Goal: Task Accomplishment & Management: Manage account settings

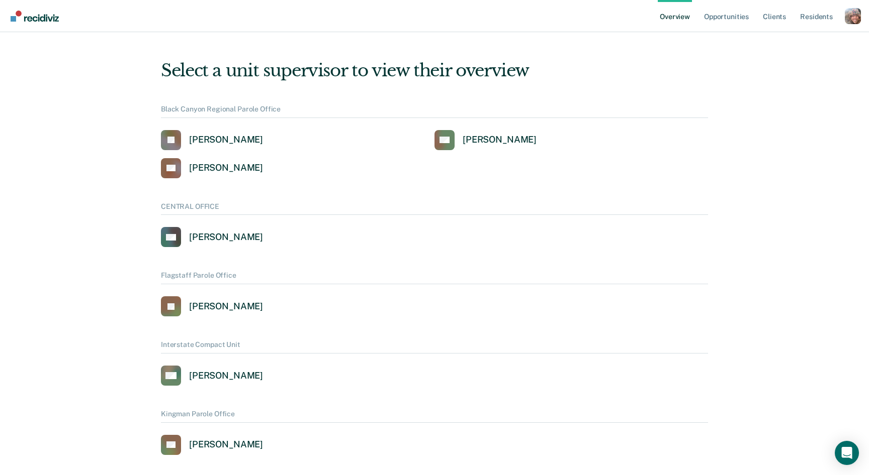
click at [847, 15] on div "Profile dropdown button" at bounding box center [852, 16] width 16 height 16
click at [795, 48] on link "Profile" at bounding box center [812, 46] width 65 height 9
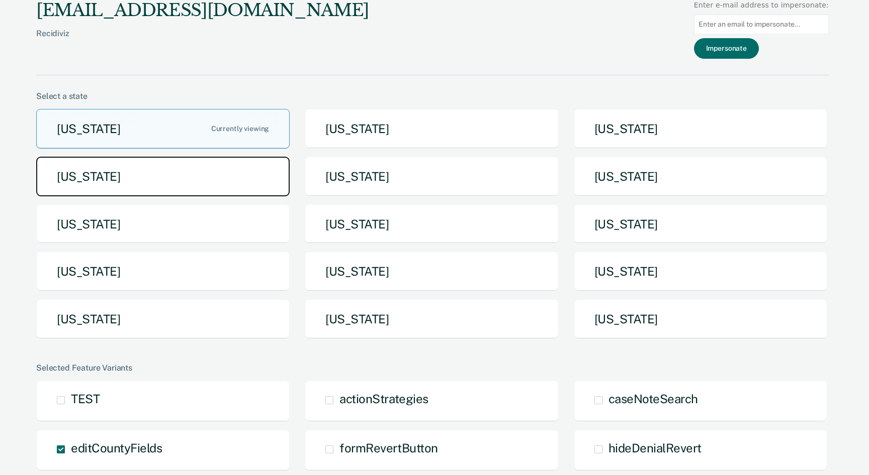
click at [242, 171] on button "[US_STATE]" at bounding box center [162, 177] width 253 height 40
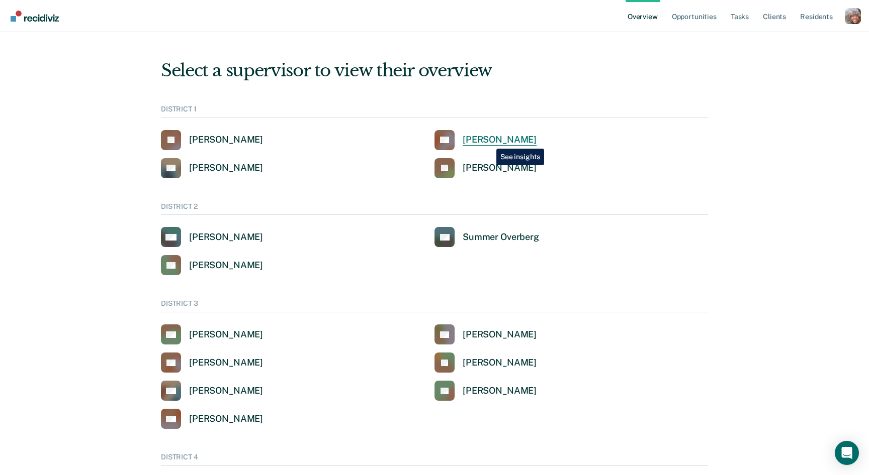
click at [489, 140] on div "Clinton Blettner" at bounding box center [499, 140] width 74 height 12
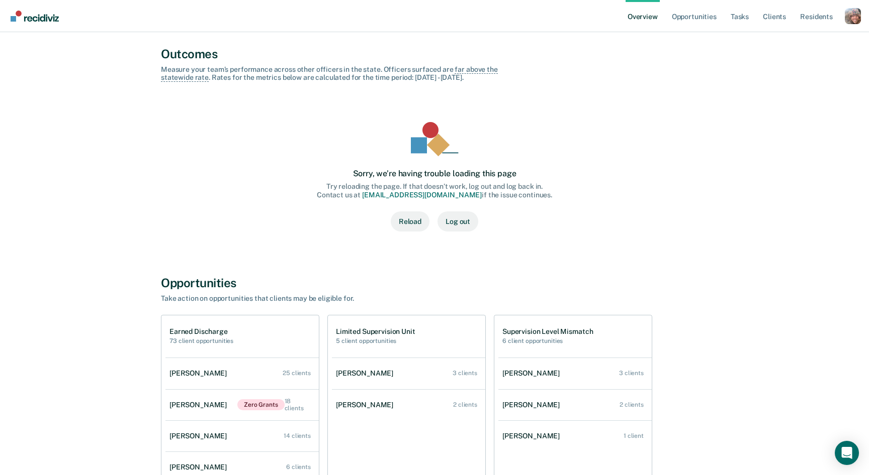
scroll to position [322, 0]
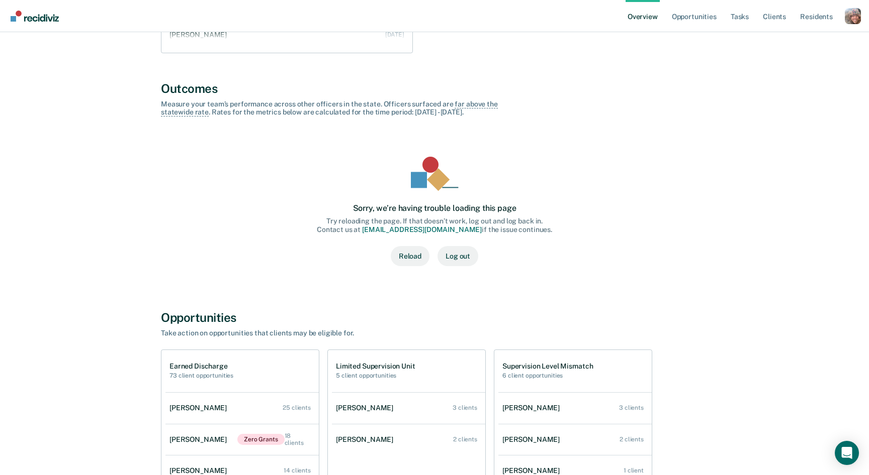
click at [855, 20] on div "Profile dropdown button" at bounding box center [852, 16] width 16 height 16
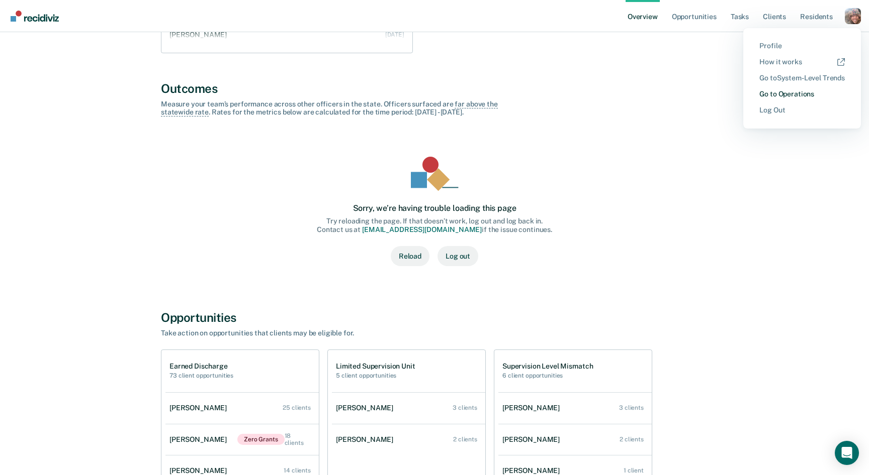
click at [802, 94] on link "Go to Operations" at bounding box center [801, 94] width 85 height 9
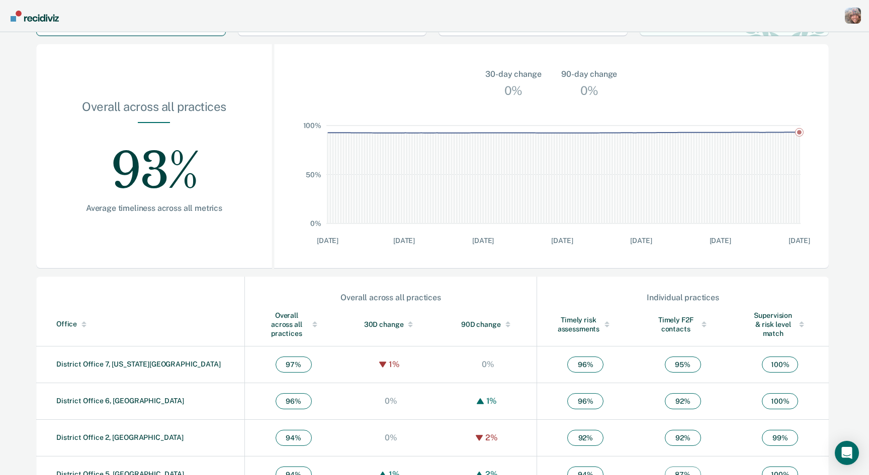
scroll to position [101, 0]
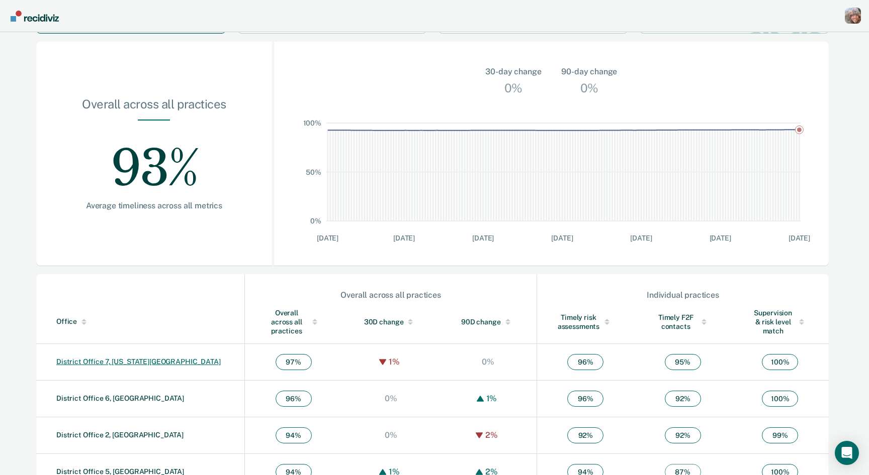
click at [117, 358] on link "District Office 7, Idaho Falls" at bounding box center [138, 362] width 164 height 8
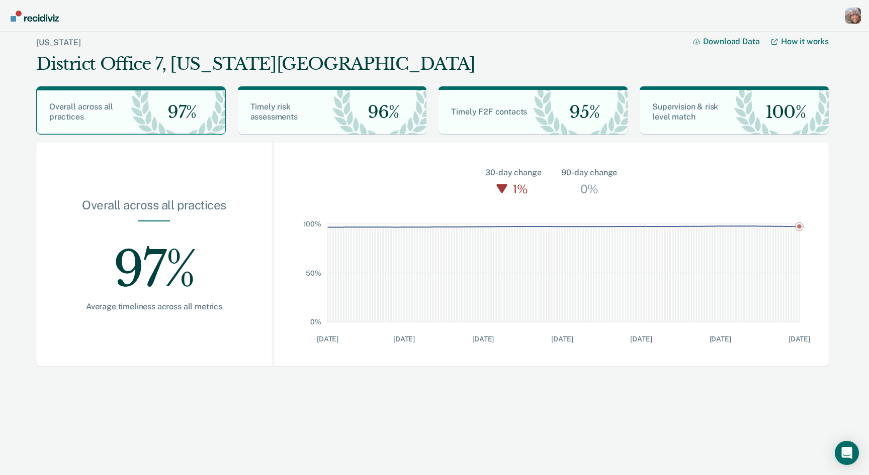
click at [852, 17] on div "Profile dropdown button" at bounding box center [852, 16] width 16 height 16
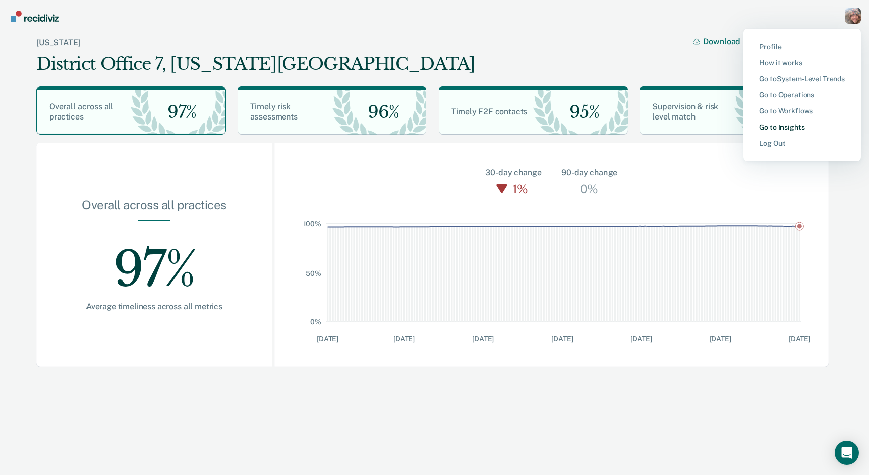
click at [779, 130] on link "Go to Insights" at bounding box center [801, 127] width 85 height 9
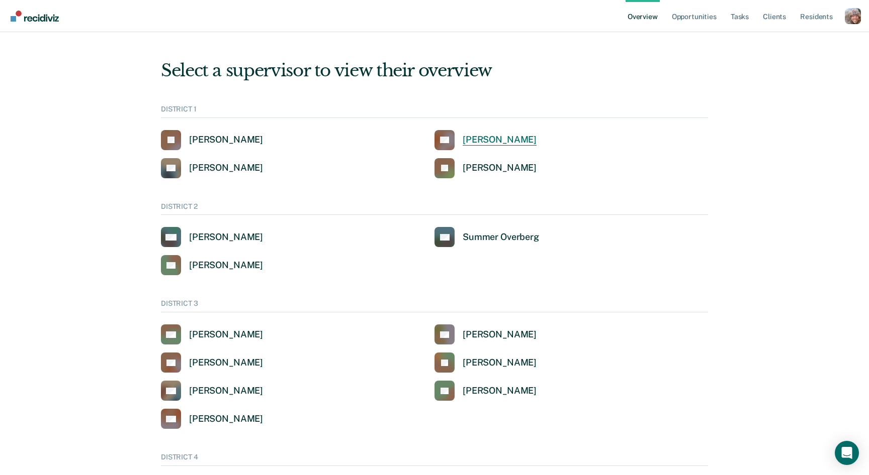
click at [502, 141] on div "Clinton Blettner" at bounding box center [499, 140] width 74 height 12
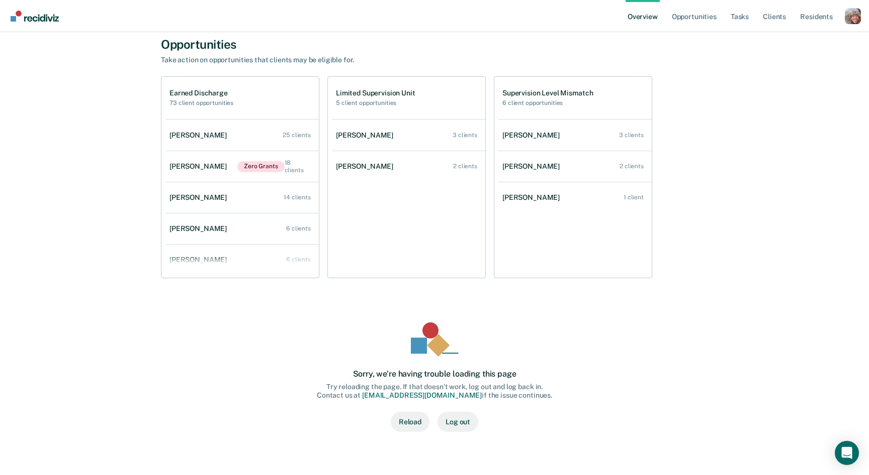
scroll to position [646, 0]
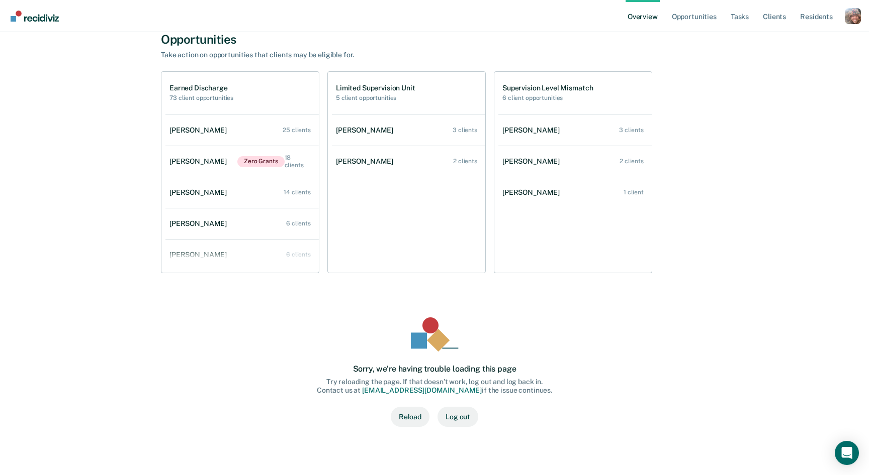
click at [414, 413] on button "Reload" at bounding box center [410, 417] width 39 height 20
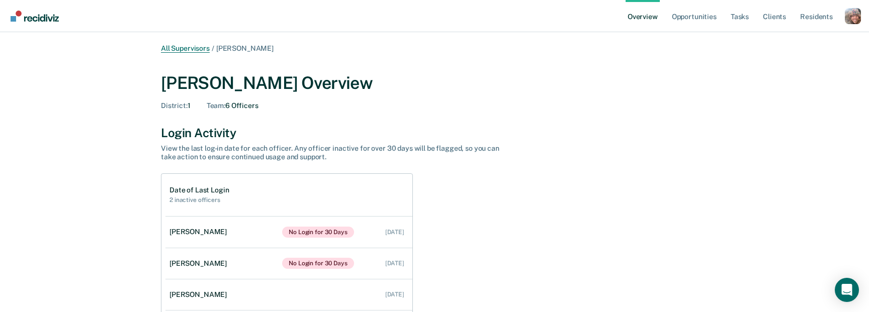
click at [187, 49] on link "All Supervisors" at bounding box center [185, 48] width 49 height 9
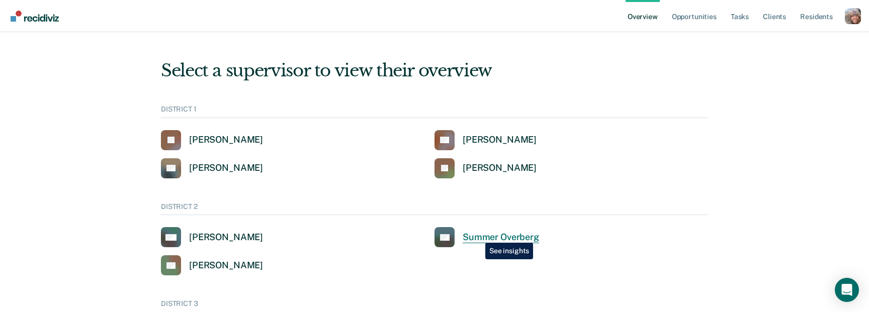
click at [478, 235] on div "Summer Overberg" at bounding box center [500, 238] width 76 height 12
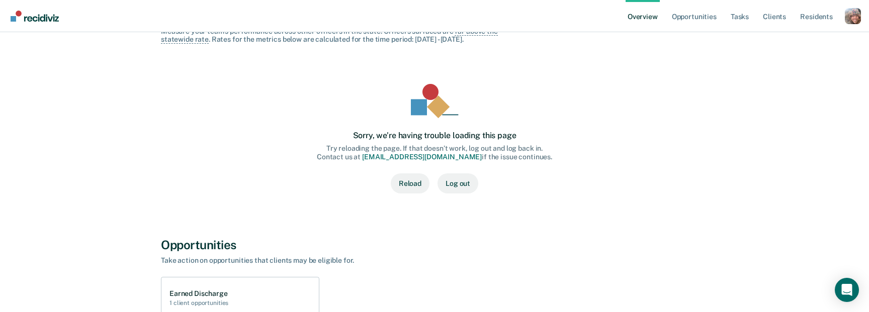
scroll to position [318, 0]
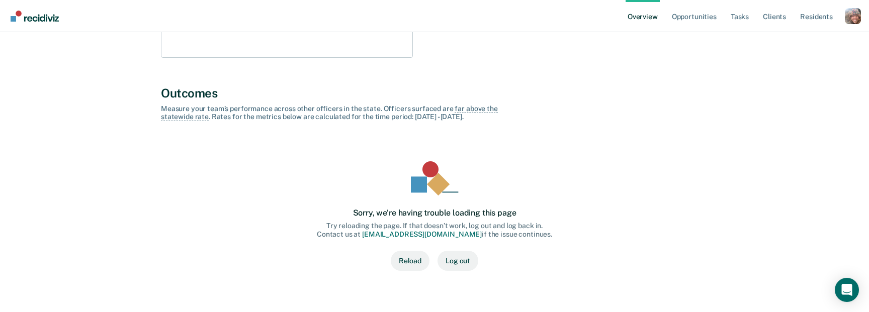
click at [752, 161] on div "All Supervisors / Summer Overberg Summer Overberg Overview District : 2 Team : …" at bounding box center [434, 286] width 844 height 1119
click at [851, 16] on div "Profile dropdown button" at bounding box center [852, 16] width 16 height 16
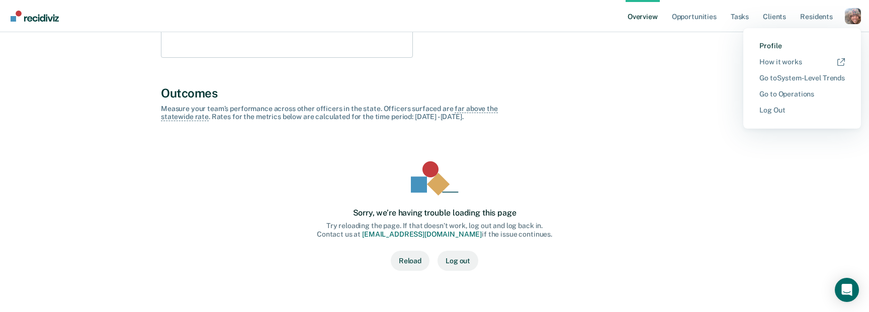
click at [769, 45] on link "Profile" at bounding box center [801, 46] width 85 height 9
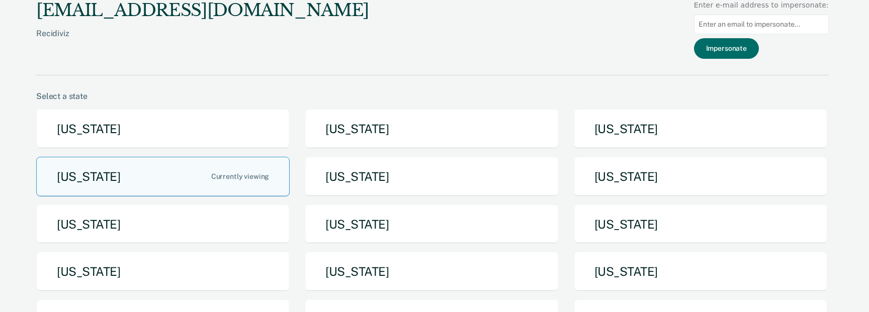
click at [750, 20] on input at bounding box center [761, 25] width 135 height 20
paste input "[EMAIL_ADDRESS][DOMAIN_NAME][US_STATE]"
type input "[EMAIL_ADDRESS][DOMAIN_NAME][US_STATE]"
click at [741, 50] on button "Impersonate" at bounding box center [726, 48] width 65 height 21
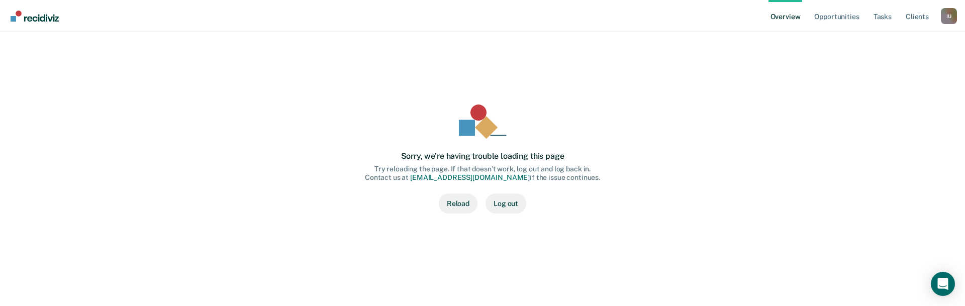
drag, startPoint x: 853, startPoint y: 90, endPoint x: 922, endPoint y: 37, distance: 87.1
click at [857, 87] on div "Sorry, we’re having trouble loading this page Try reloading the page. If that d…" at bounding box center [482, 159] width 909 height 198
click at [868, 15] on div "I U" at bounding box center [949, 16] width 16 height 16
click at [868, 46] on link "Profile" at bounding box center [908, 46] width 65 height 9
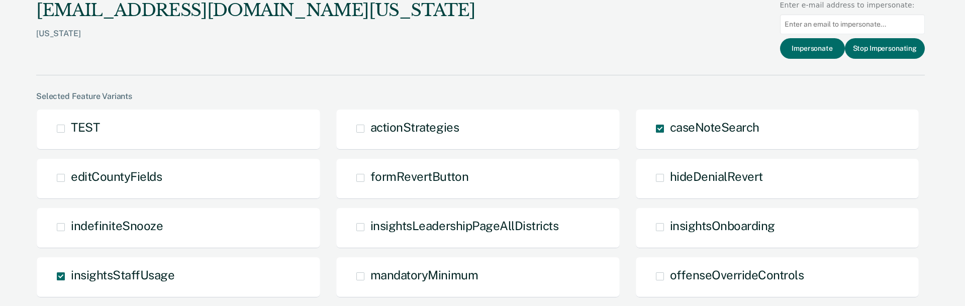
click at [825, 21] on input at bounding box center [852, 25] width 145 height 20
paste input "https://console.cloud.google.com/logs/query;query=US_ID%2Fuser-info%2F3wbnDnaZF…"
type input "https://console.cloud.google.com/logs/query;query=US_ID%2Fuser-info%2F3wbnDnaZF…"
click at [819, 23] on input at bounding box center [852, 25] width 145 height 20
paste input "[EMAIL_ADDRESS][DOMAIN_NAME][US_STATE]"
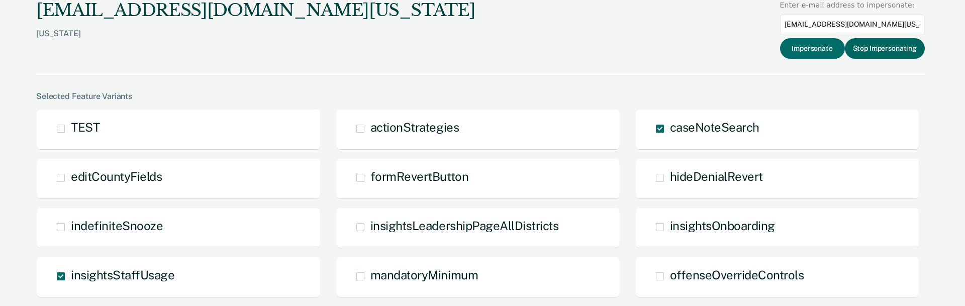
type input "[EMAIL_ADDRESS][DOMAIN_NAME][US_STATE]"
click at [868, 51] on button "Stop Impersonating" at bounding box center [885, 48] width 80 height 21
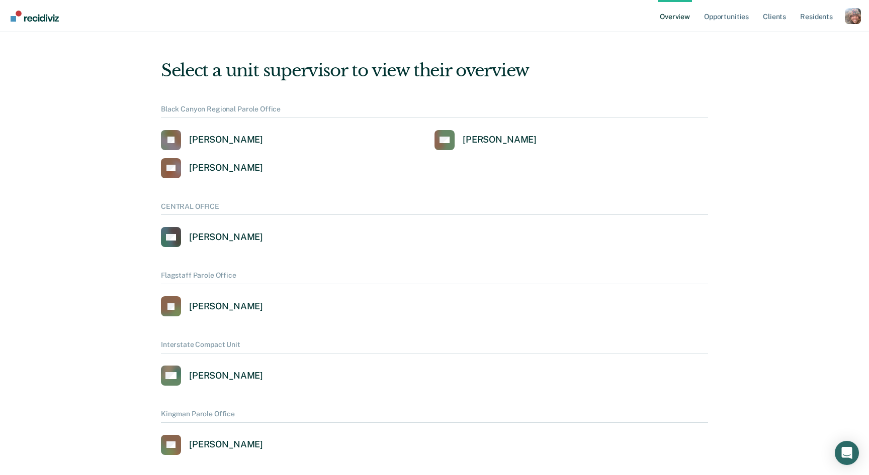
click at [858, 13] on div "Profile dropdown button" at bounding box center [852, 16] width 16 height 16
click at [788, 41] on link "Profile" at bounding box center [812, 40] width 81 height 8
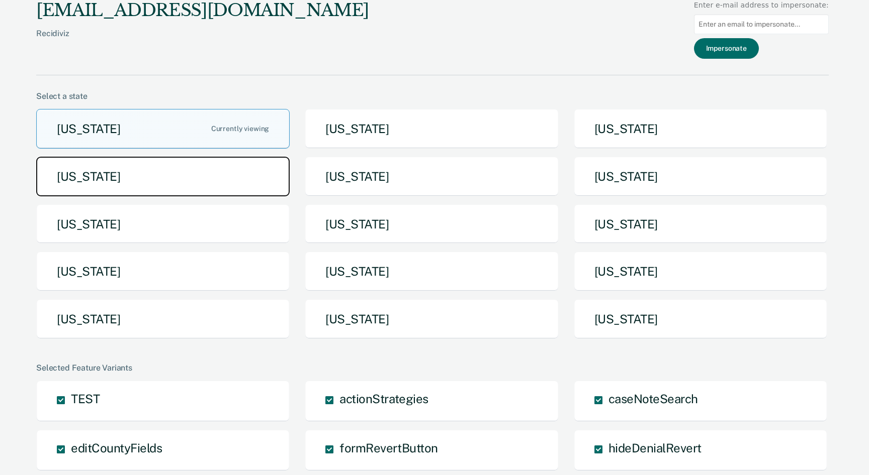
click at [192, 182] on button "[US_STATE]" at bounding box center [162, 177] width 253 height 40
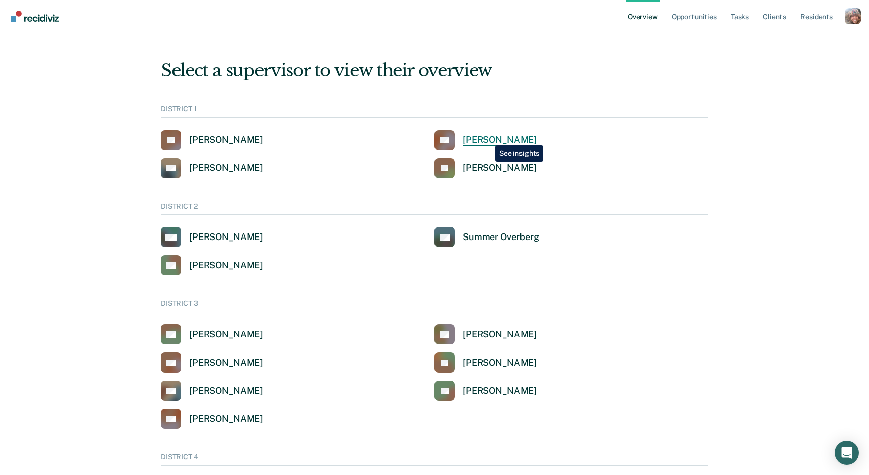
click at [488, 137] on div "Clinton Blettner" at bounding box center [499, 140] width 74 height 12
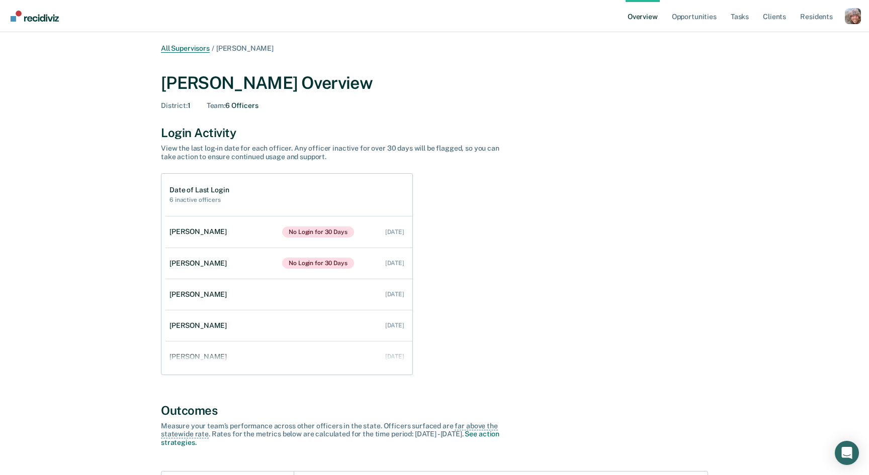
click at [197, 45] on link "All Supervisors" at bounding box center [185, 48] width 49 height 9
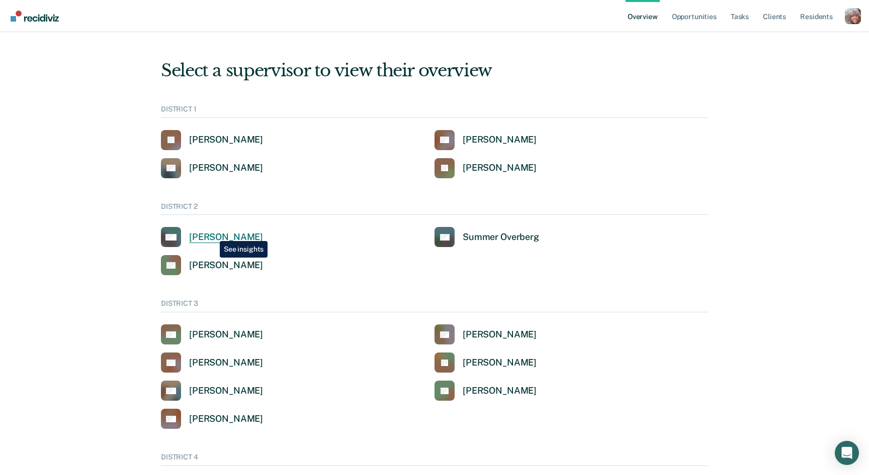
click at [212, 234] on div "Allison R Mcmanus" at bounding box center [226, 238] width 74 height 12
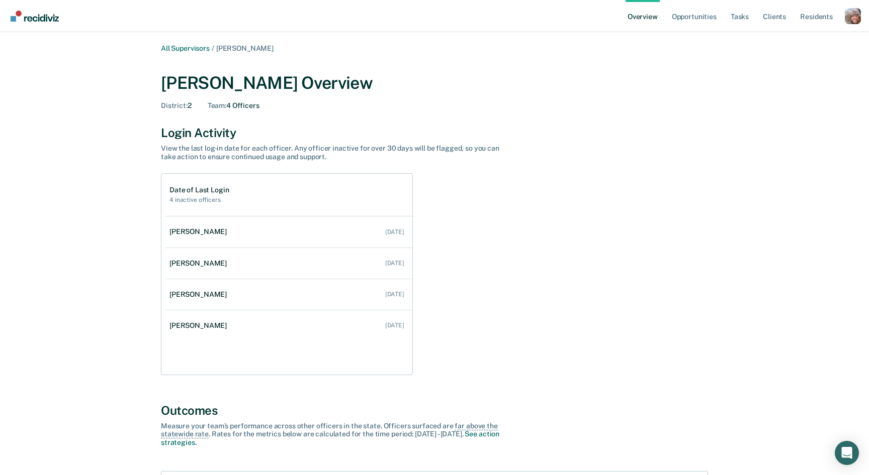
click at [703, 363] on div "Date of Last Login 4 inactive officers Jonathan Wilcoxson Oct 3, 2025 Mallory E…" at bounding box center [434, 274] width 547 height 202
click at [852, 18] on div "Profile dropdown button" at bounding box center [852, 16] width 16 height 16
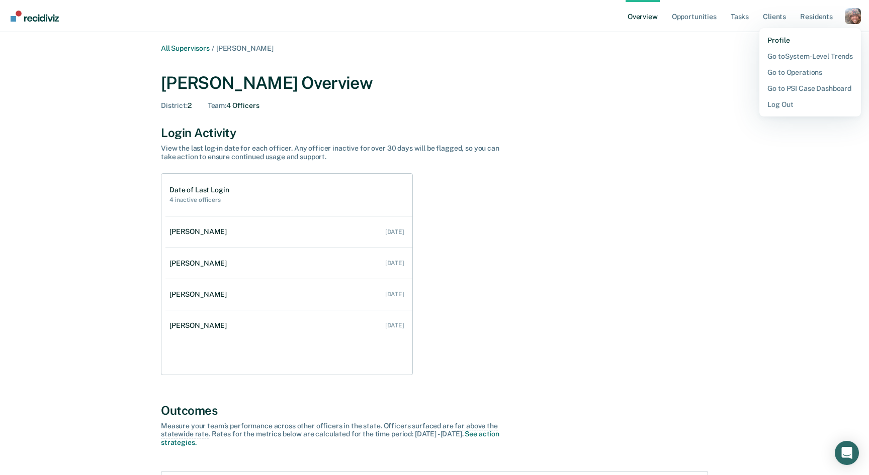
click at [800, 41] on link "Profile" at bounding box center [809, 40] width 85 height 8
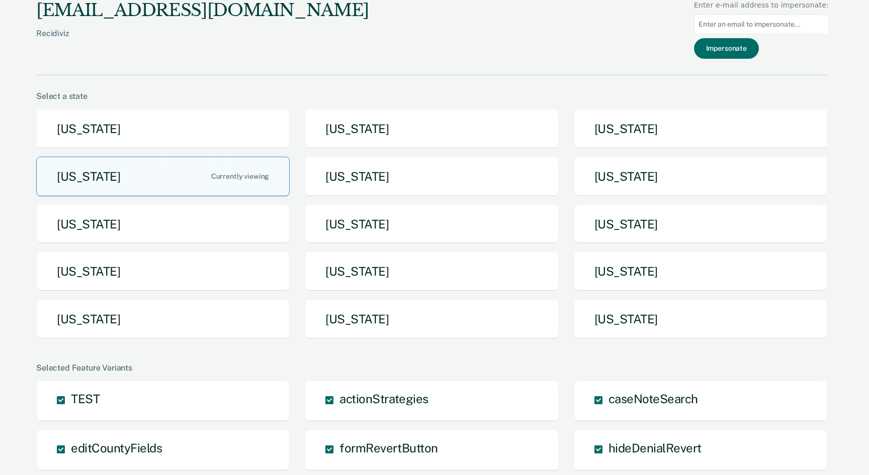
click at [793, 23] on input at bounding box center [761, 25] width 135 height 20
paste input "[EMAIL_ADDRESS][DOMAIN_NAME][US_STATE]"
type input "[EMAIL_ADDRESS][DOMAIN_NAME][US_STATE]"
click at [758, 46] on button "Impersonate" at bounding box center [726, 48] width 65 height 21
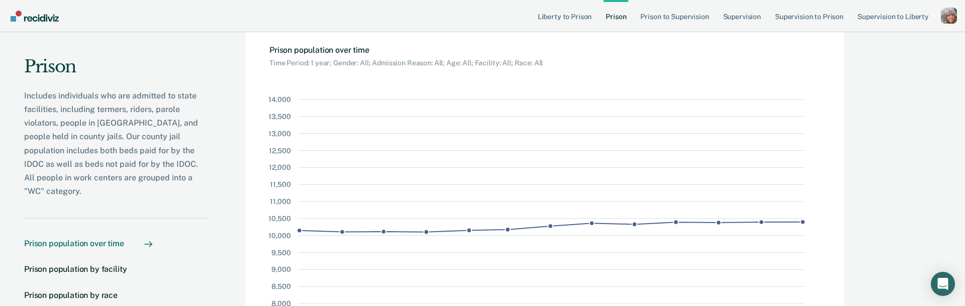
scroll to position [62, 0]
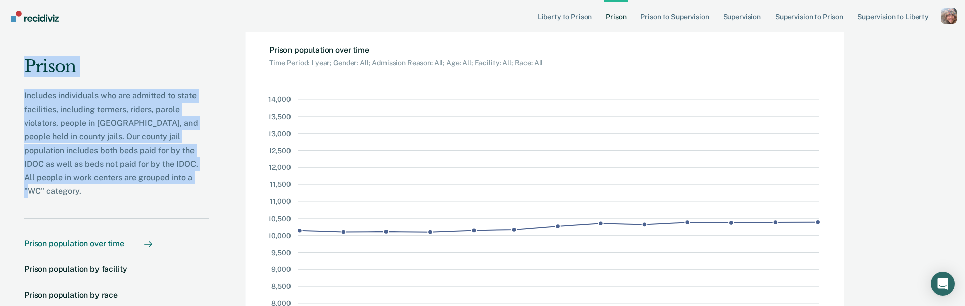
click at [103, 120] on p "Includes individuals who are admitted to state facilities, including termers, r…" at bounding box center [116, 144] width 185 height 110
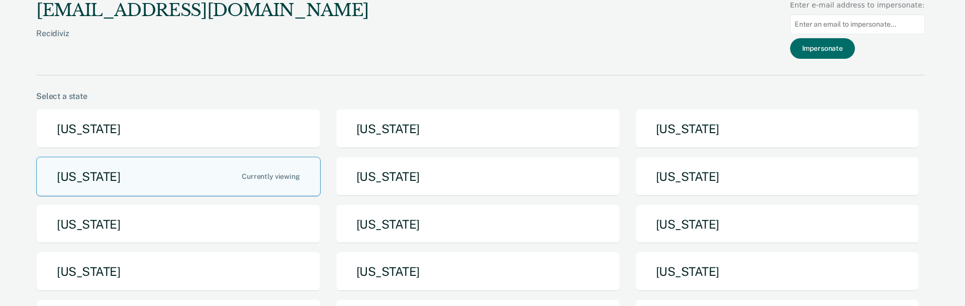
click at [853, 25] on input at bounding box center [857, 25] width 135 height 20
paste input "[EMAIL_ADDRESS][DOMAIN_NAME][US_STATE]"
type input "[EMAIL_ADDRESS][DOMAIN_NAME][US_STATE]"
click at [835, 50] on button "Impersonate" at bounding box center [822, 48] width 65 height 21
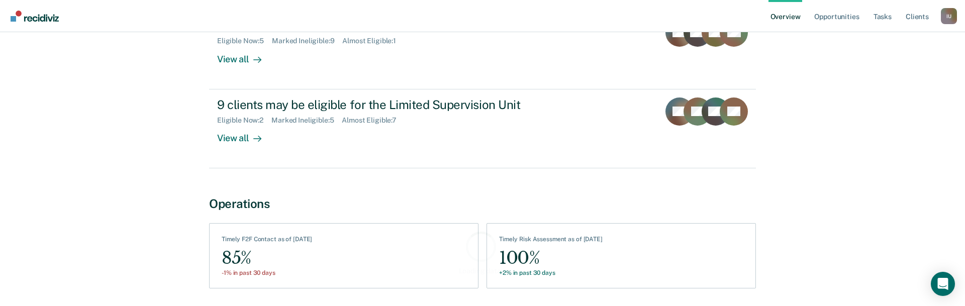
scroll to position [260, 0]
